Goal: Task Accomplishment & Management: Use online tool/utility

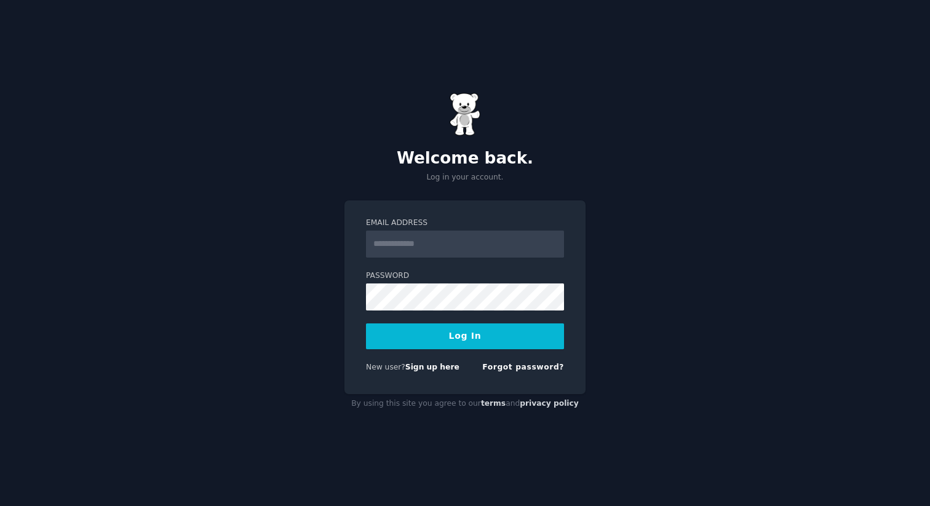
click at [459, 242] on input "Email Address" at bounding box center [465, 244] width 198 height 27
click at [439, 370] on link "Sign up here" at bounding box center [432, 367] width 54 height 9
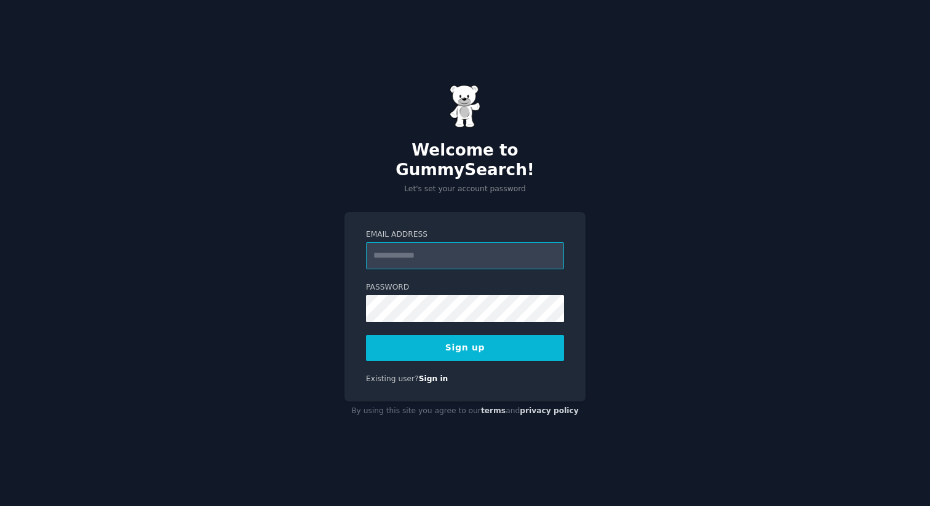
click at [464, 244] on input "Email Address" at bounding box center [465, 255] width 198 height 27
click at [0, 506] on com-1password-button at bounding box center [0, 506] width 0 height 0
type input "**********"
click at [455, 338] on button "Sign up" at bounding box center [465, 348] width 198 height 26
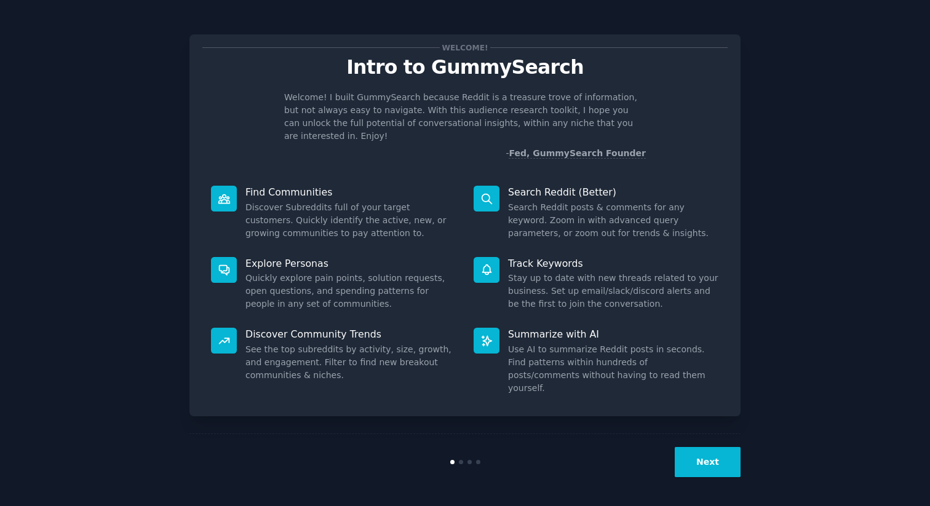
click at [728, 467] on button "Next" at bounding box center [708, 462] width 66 height 30
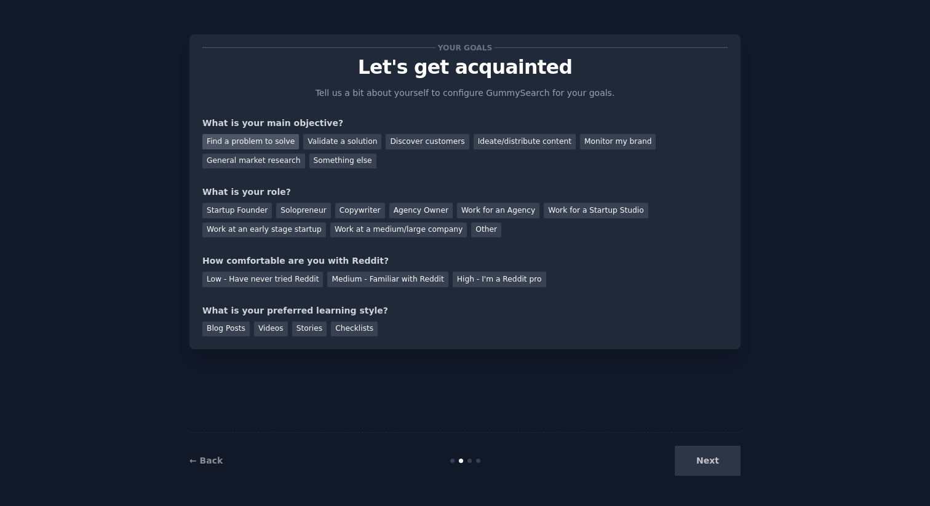
click at [261, 142] on div "Find a problem to solve" at bounding box center [250, 141] width 97 height 15
click at [720, 463] on div "Next" at bounding box center [649, 461] width 184 height 30
click at [297, 210] on div "Solopreneur" at bounding box center [303, 210] width 54 height 15
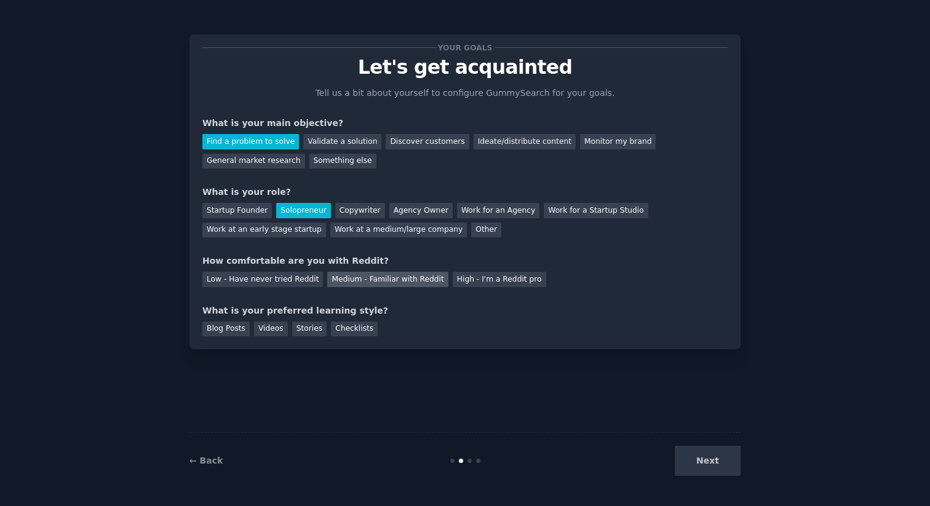
click at [411, 283] on div "Medium - Familiar with Reddit" at bounding box center [387, 279] width 121 height 15
click at [229, 331] on div "Blog Posts" at bounding box center [225, 329] width 47 height 15
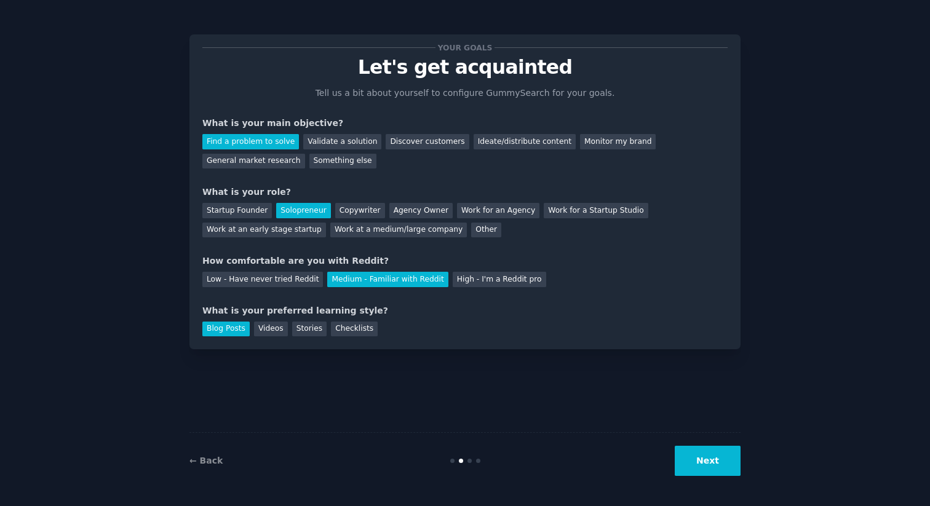
click at [694, 468] on button "Next" at bounding box center [708, 461] width 66 height 30
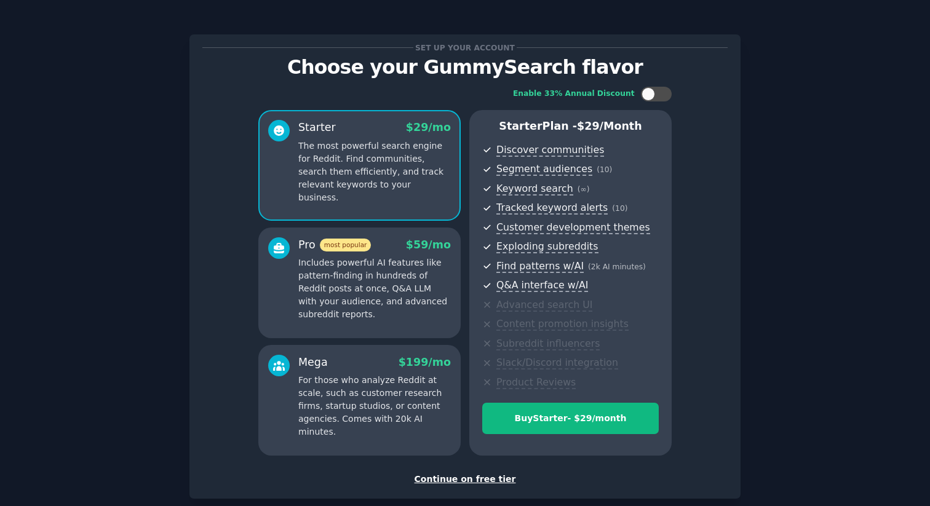
click at [466, 483] on div "Continue on free tier" at bounding box center [464, 479] width 525 height 13
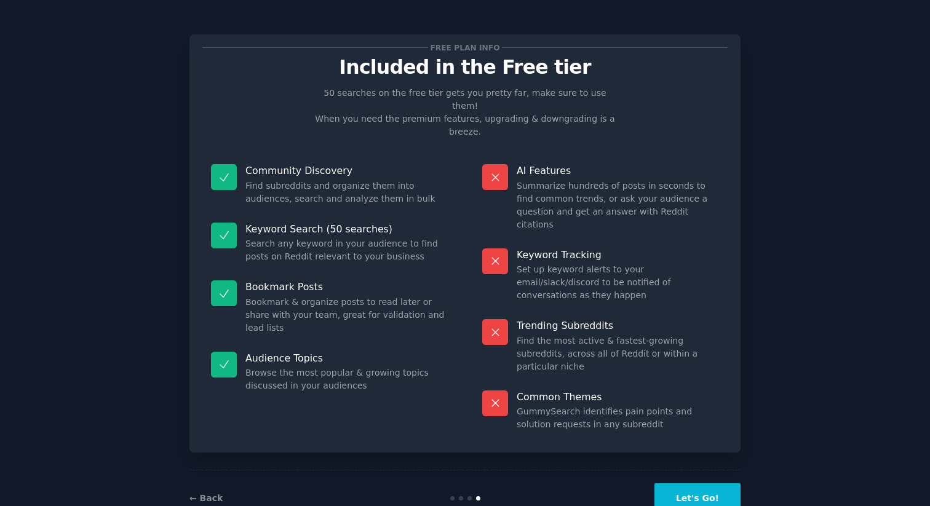
click at [704, 483] on button "Let's Go!" at bounding box center [697, 498] width 86 height 30
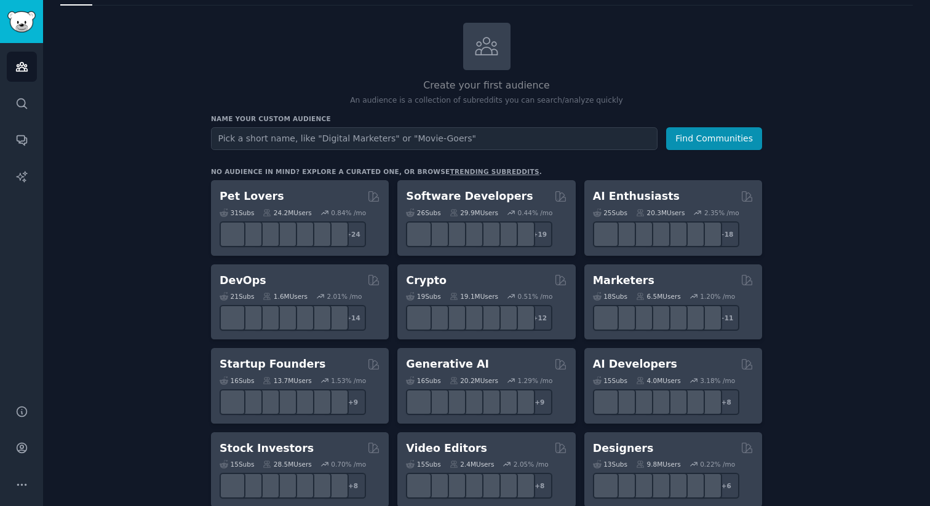
scroll to position [68, 0]
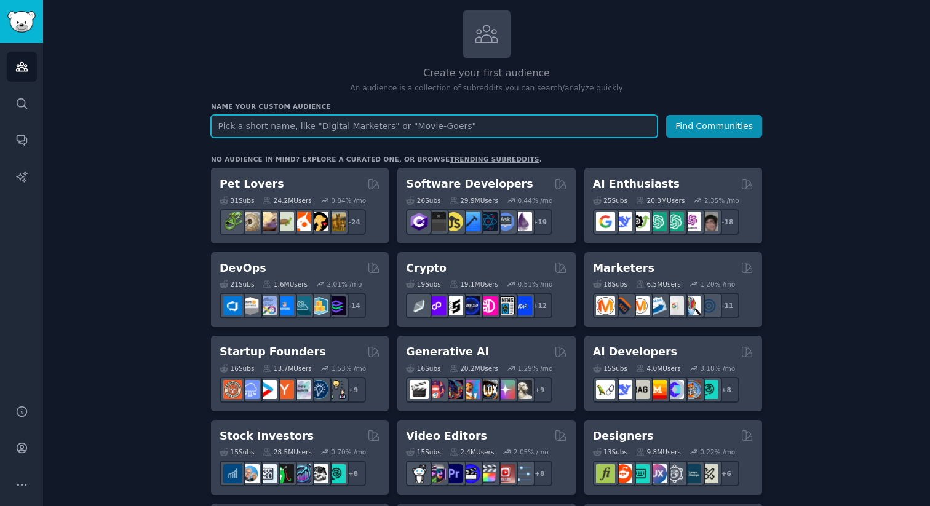
click at [420, 119] on input "text" at bounding box center [434, 126] width 447 height 23
paste input "AI language learning tools for kids"
type input "AI language learning tools for kids"
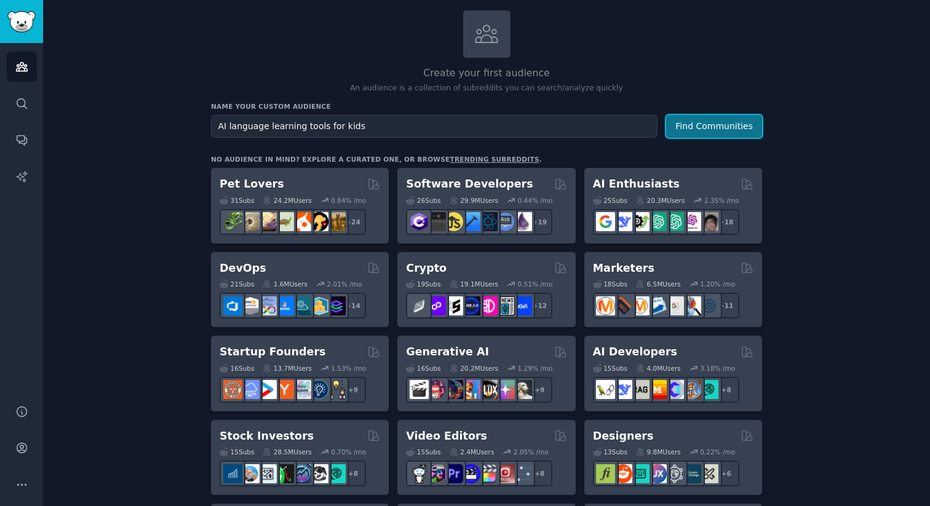
click at [717, 125] on button "Find Communities" at bounding box center [714, 126] width 96 height 23
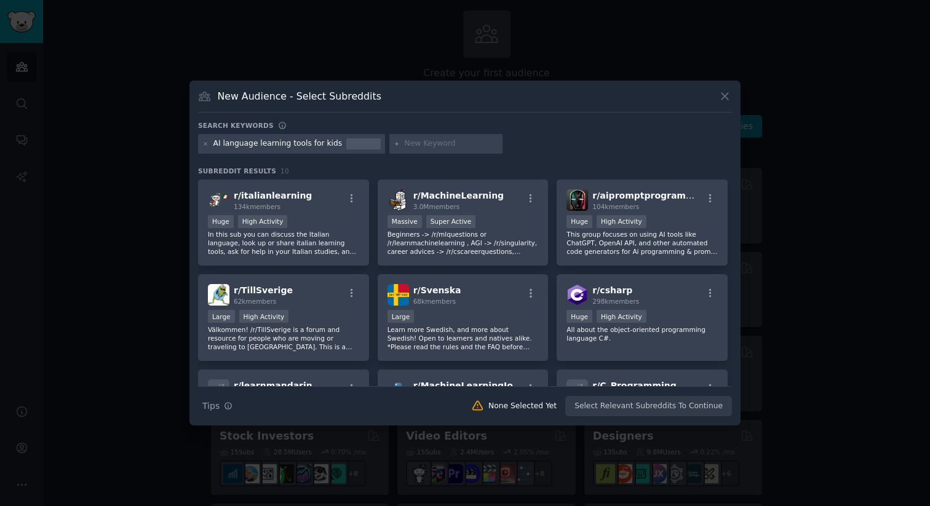
click at [303, 138] on div "AI language learning tools for kids" at bounding box center [277, 143] width 129 height 11
click at [300, 148] on div "AI language learning tools for kids" at bounding box center [277, 143] width 129 height 11
click at [295, 148] on div "AI language learning tools for kids" at bounding box center [277, 143] width 129 height 11
click at [293, 146] on div "AI language learning tools for kids" at bounding box center [277, 143] width 129 height 11
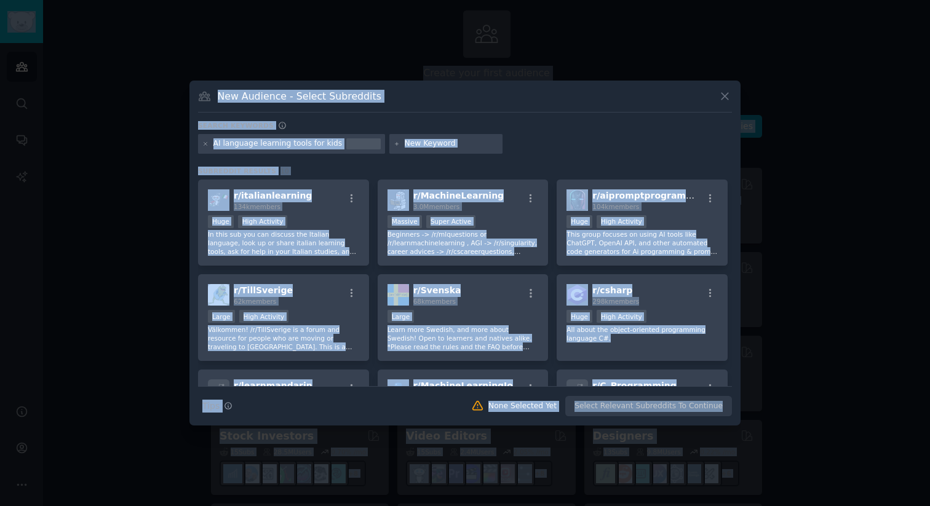
click at [293, 146] on div "AI language learning tools for kids" at bounding box center [277, 143] width 129 height 11
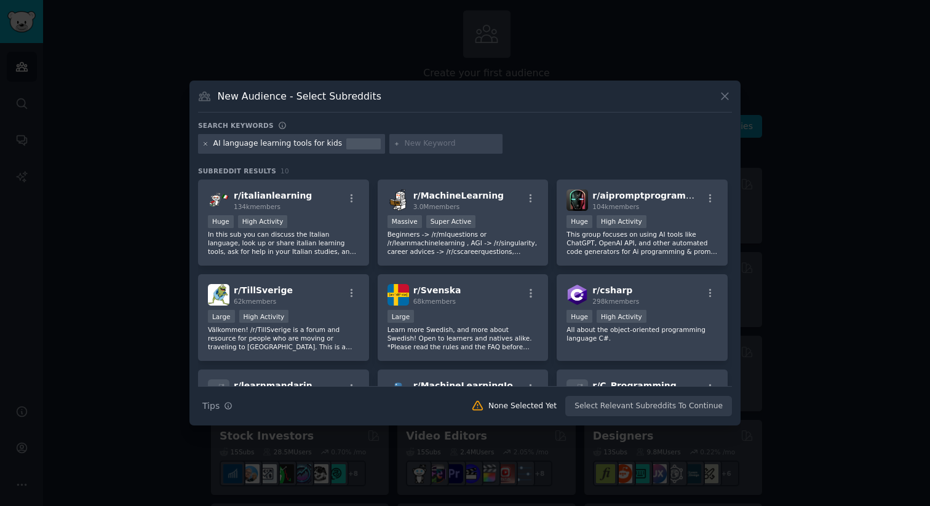
click at [205, 145] on icon at bounding box center [205, 144] width 7 height 7
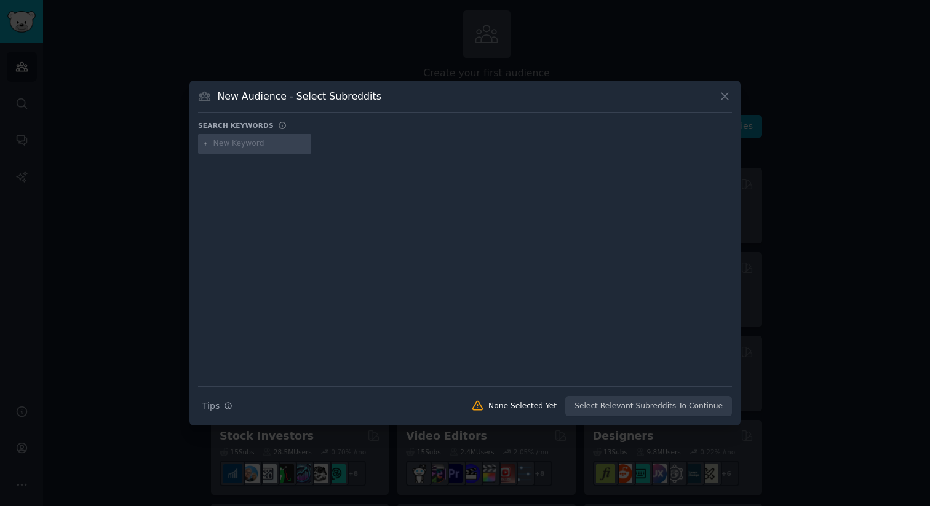
click at [241, 145] on input "text" at bounding box center [259, 143] width 93 height 11
paste input "custom vocabulary worksheets for students"
type input "custom vocabulary worksheets for students"
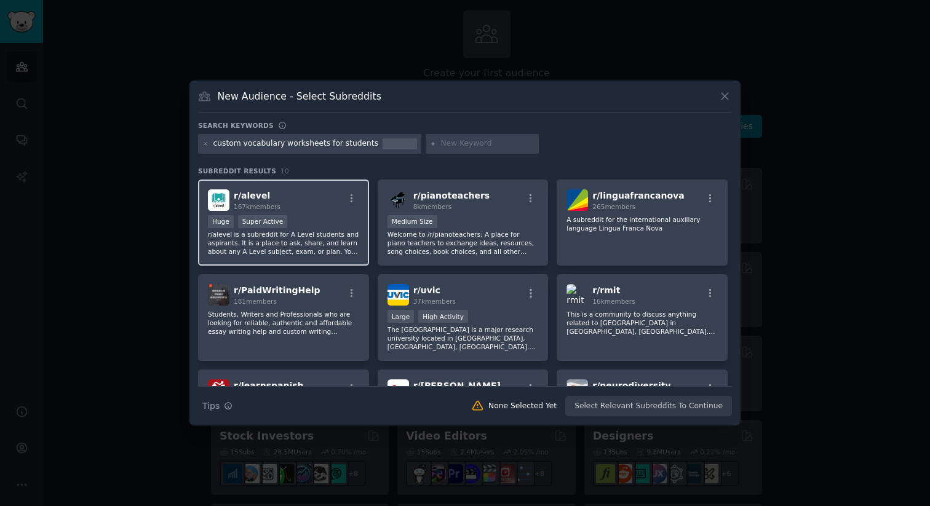
click at [322, 200] on div "r/ alevel 167k members" at bounding box center [283, 200] width 151 height 22
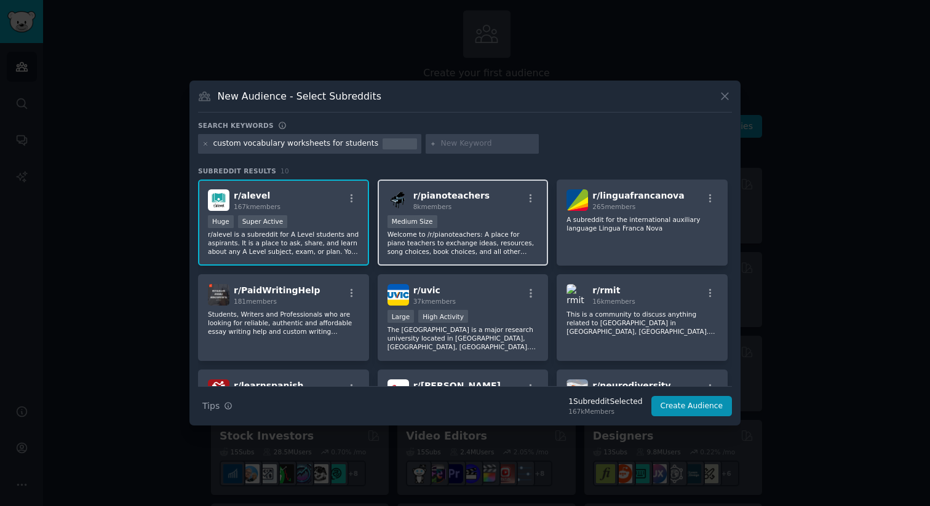
click at [482, 239] on p "Welcome to /r/pianoteachers: A place for piano teachers to exchange ideas, reso…" at bounding box center [462, 243] width 151 height 26
click at [492, 242] on p "Welcome to /r/pianoteachers: A place for piano teachers to exchange ideas, reso…" at bounding box center [462, 243] width 151 height 26
click at [351, 143] on div "custom vocabulary worksheets for students" at bounding box center [295, 143] width 165 height 11
click at [461, 146] on input "text" at bounding box center [487, 143] width 93 height 11
type input "Homeschooling"
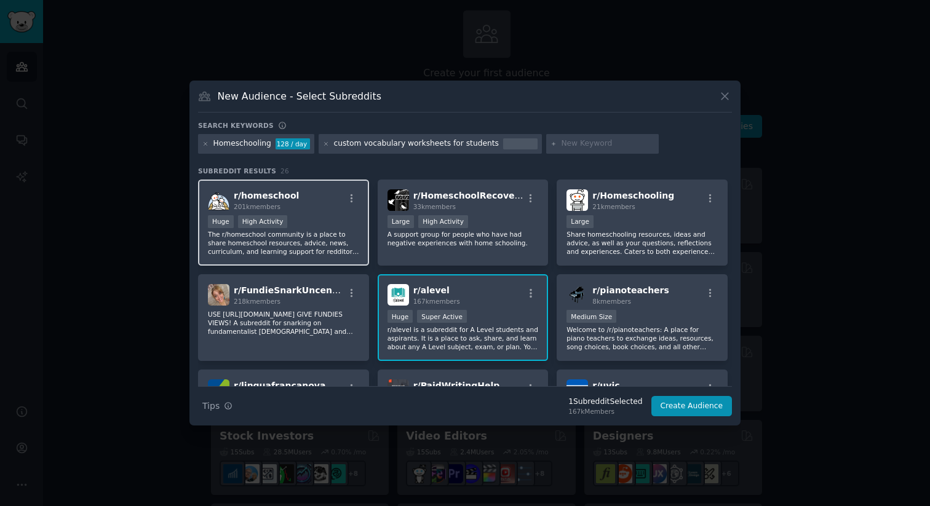
click at [311, 225] on div "Huge High Activity" at bounding box center [283, 222] width 151 height 15
click at [681, 405] on button "Create Audience" at bounding box center [691, 406] width 81 height 21
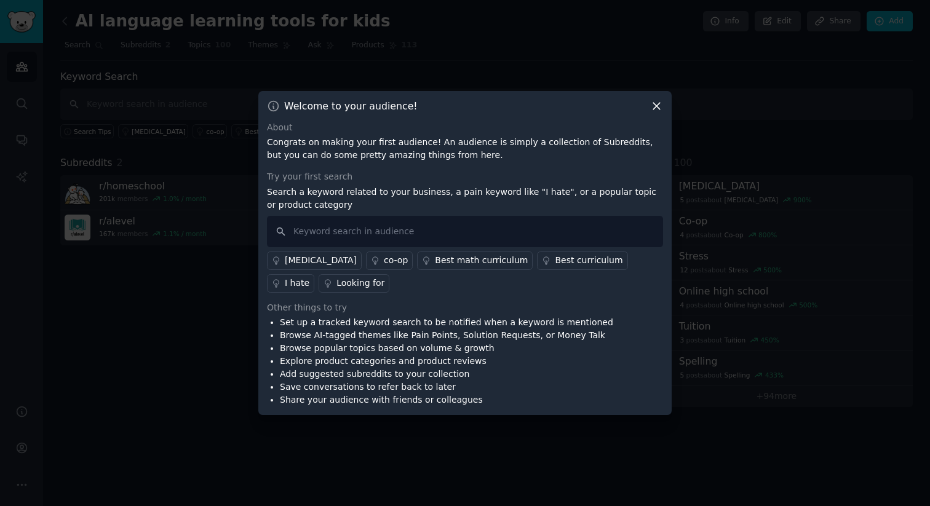
click at [656, 107] on icon at bounding box center [656, 106] width 13 height 13
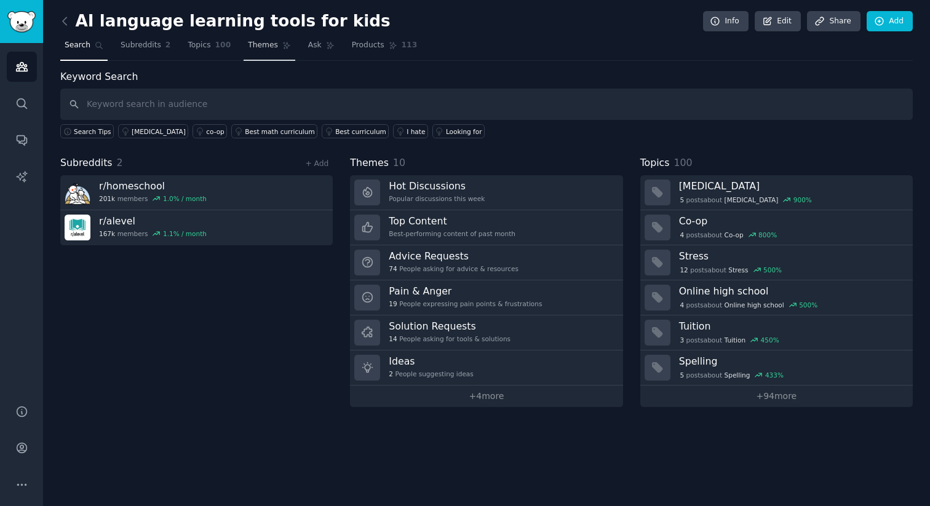
click at [257, 46] on span "Themes" at bounding box center [263, 45] width 30 height 11
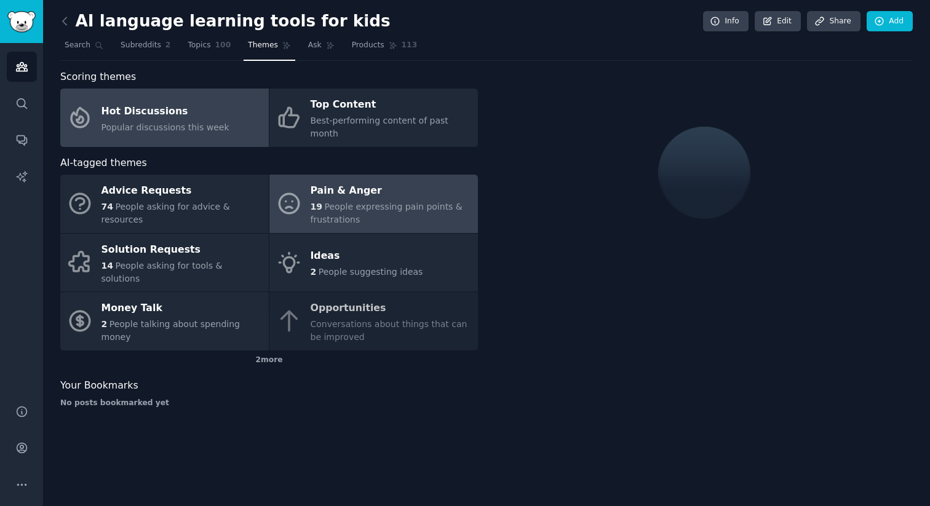
click at [365, 206] on div "19 People expressing pain points & frustrations" at bounding box center [391, 214] width 161 height 26
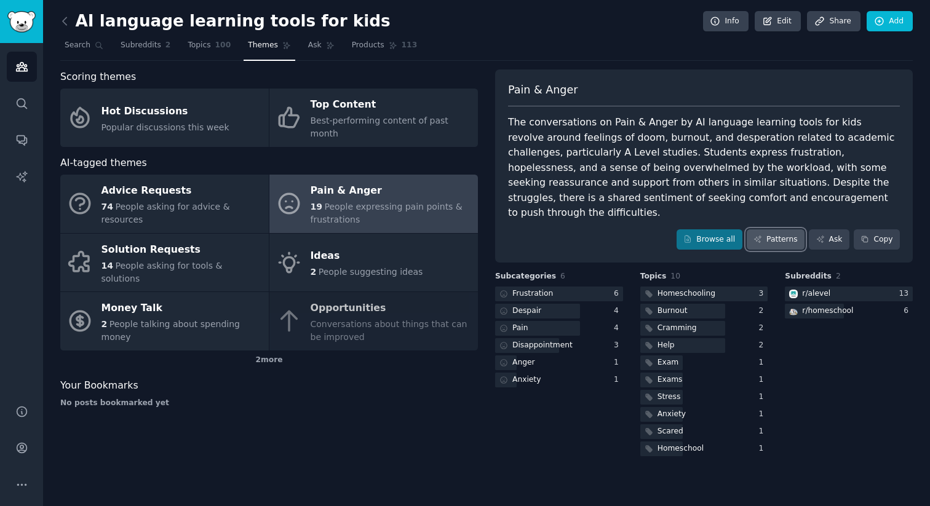
click at [778, 229] on link "Patterns" at bounding box center [776, 239] width 58 height 21
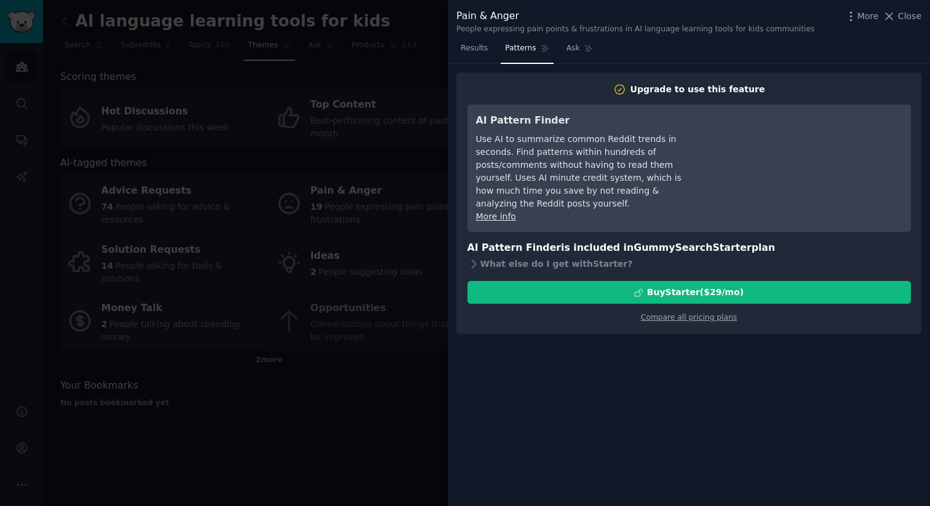
click at [347, 396] on div at bounding box center [465, 253] width 930 height 506
